Goal: Information Seeking & Learning: Learn about a topic

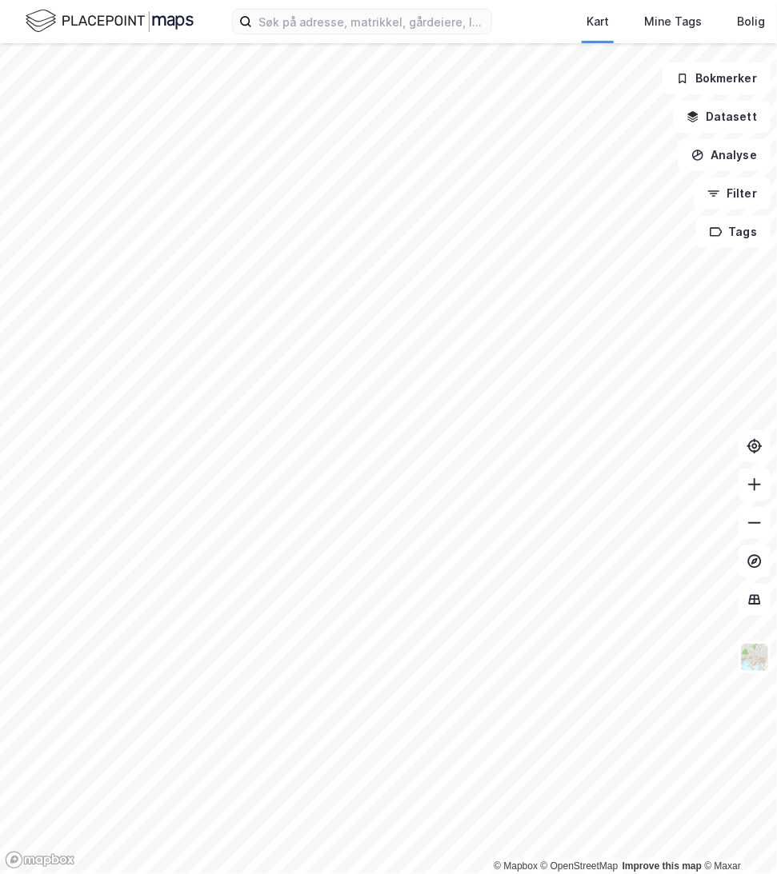
click at [297, 39] on div "Kart Mine Tags Bolig [PERSON_NAME]" at bounding box center [388, 21] width 777 height 43
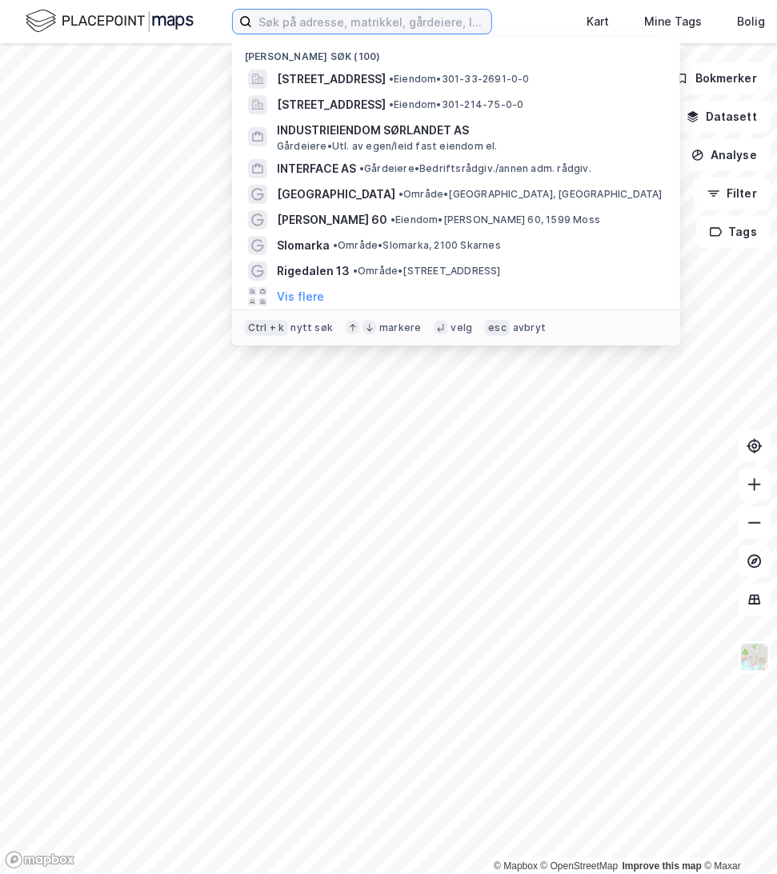
click at [290, 14] on input at bounding box center [371, 22] width 239 height 24
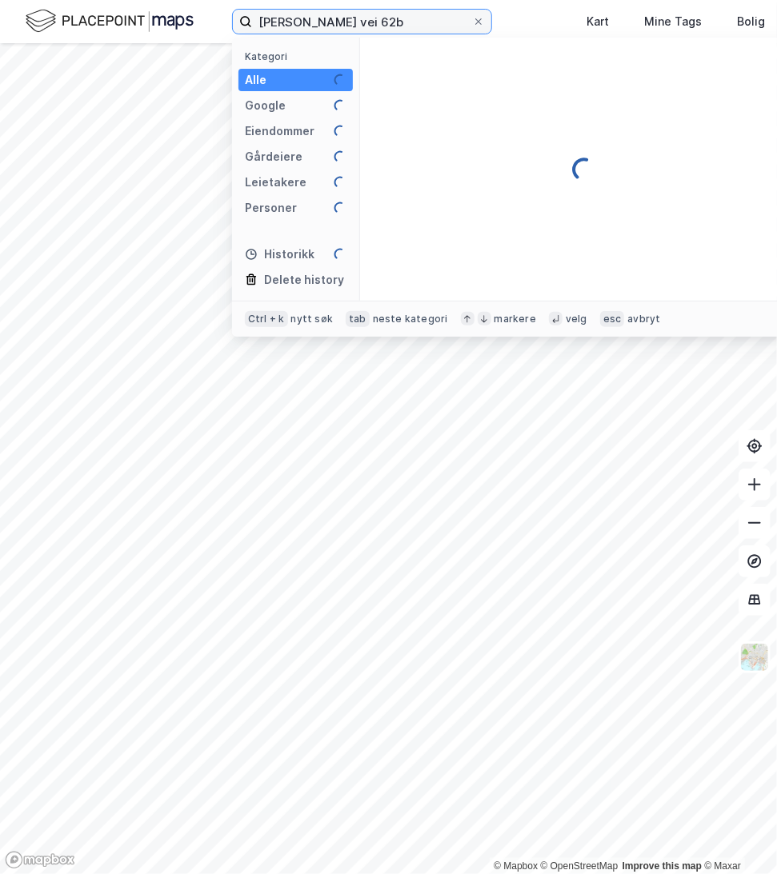
type input "[PERSON_NAME] vei 62b"
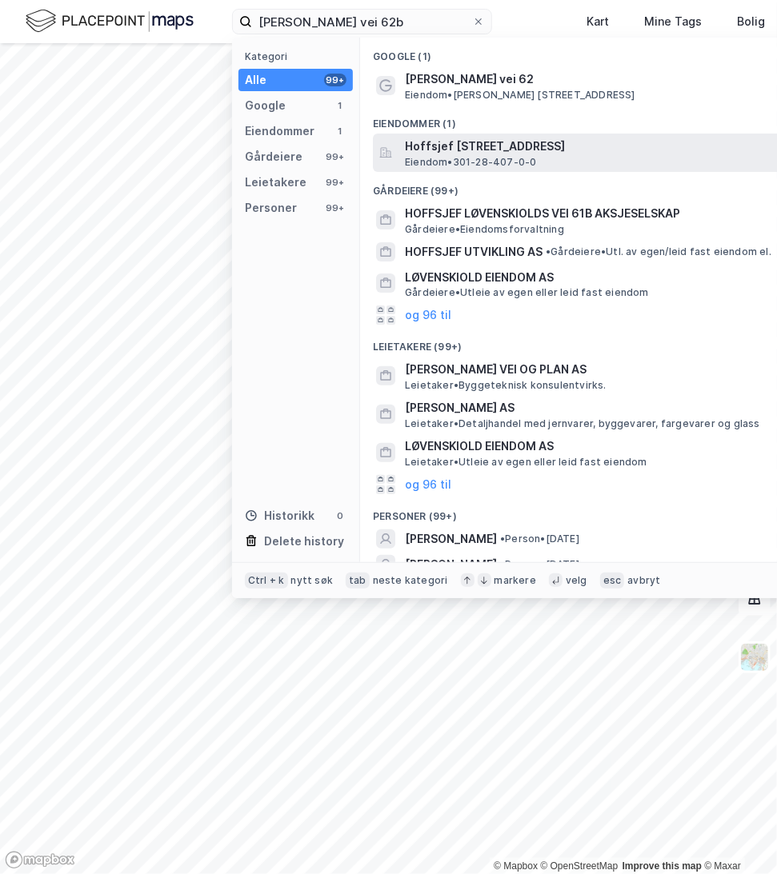
click at [490, 146] on span "Hoffsjef [STREET_ADDRESS]" at bounding box center [597, 146] width 384 height 19
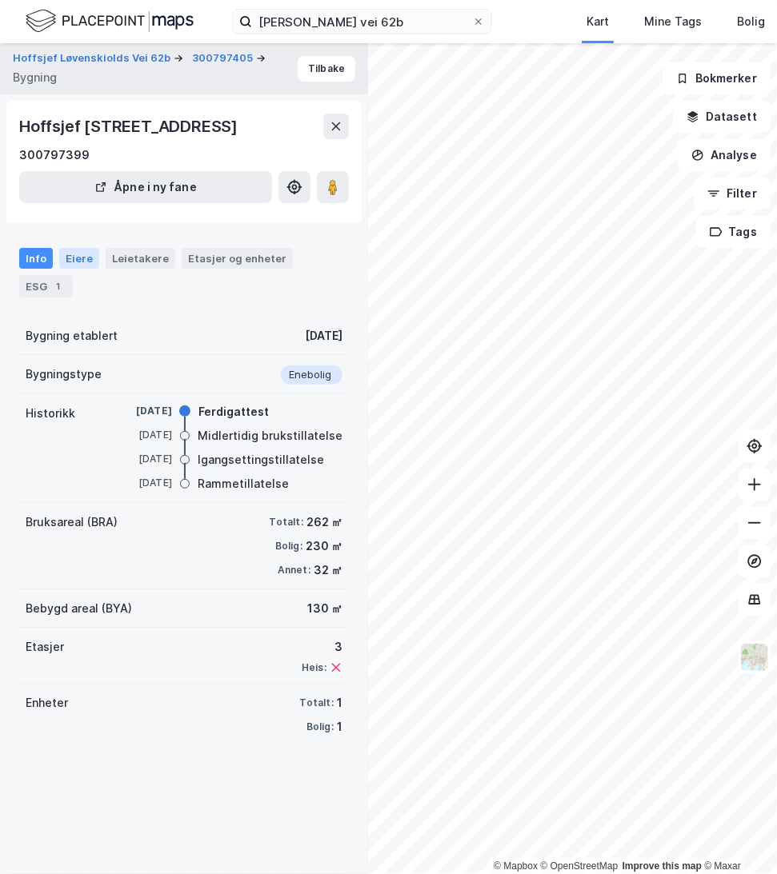
click at [78, 269] on div "Eiere" at bounding box center [79, 258] width 40 height 21
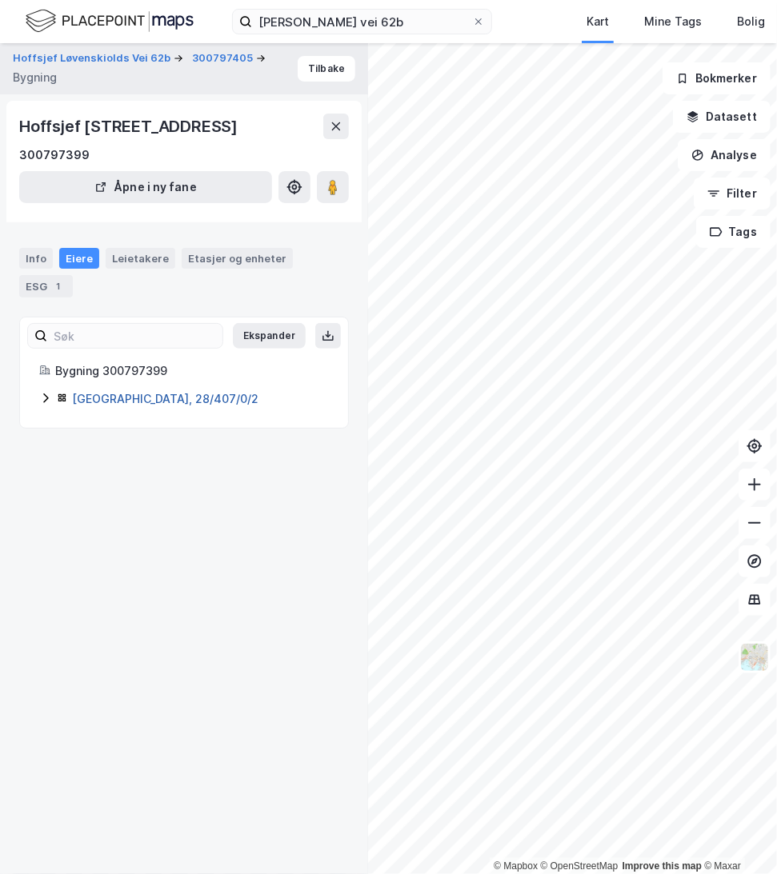
click at [119, 406] on link "[GEOGRAPHIC_DATA], 28/407/0/2" at bounding box center [165, 399] width 186 height 14
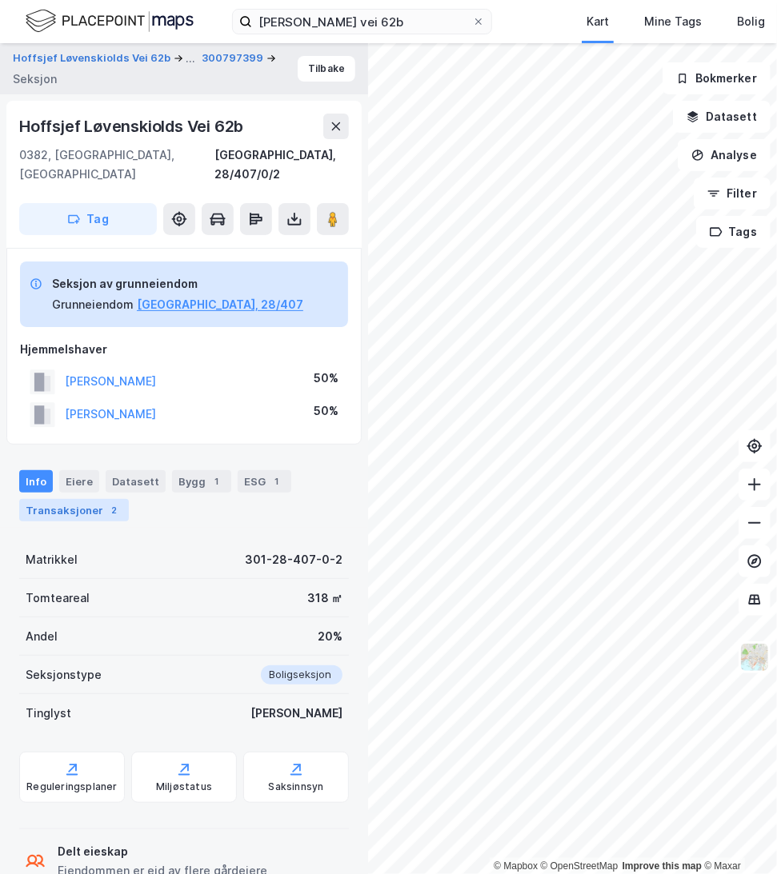
click at [82, 499] on div "Transaksjoner 2" at bounding box center [74, 510] width 110 height 22
